Goal: Navigation & Orientation: Find specific page/section

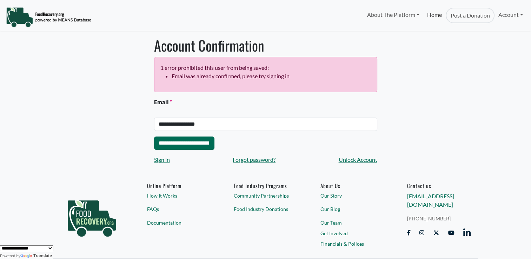
click at [439, 16] on link "Home" at bounding box center [435, 15] width 22 height 15
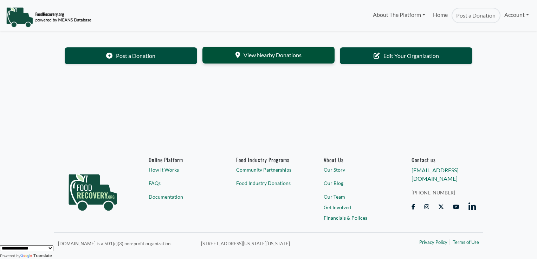
click at [283, 57] on link "View Nearby Donations" at bounding box center [268, 55] width 132 height 17
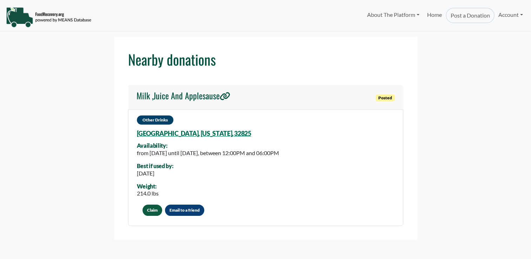
select select "Language Translate Widget"
click at [435, 15] on link "Home" at bounding box center [435, 15] width 22 height 15
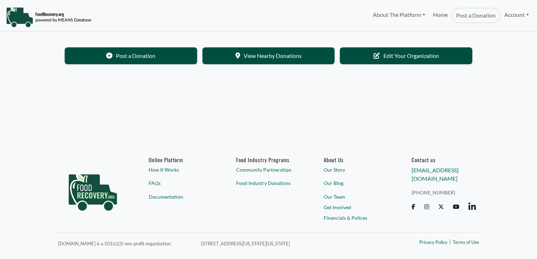
select select "Language Translate Widget"
click at [442, 14] on link "Home" at bounding box center [440, 15] width 22 height 15
select select "Language Translate Widget"
